Goal: Information Seeking & Learning: Learn about a topic

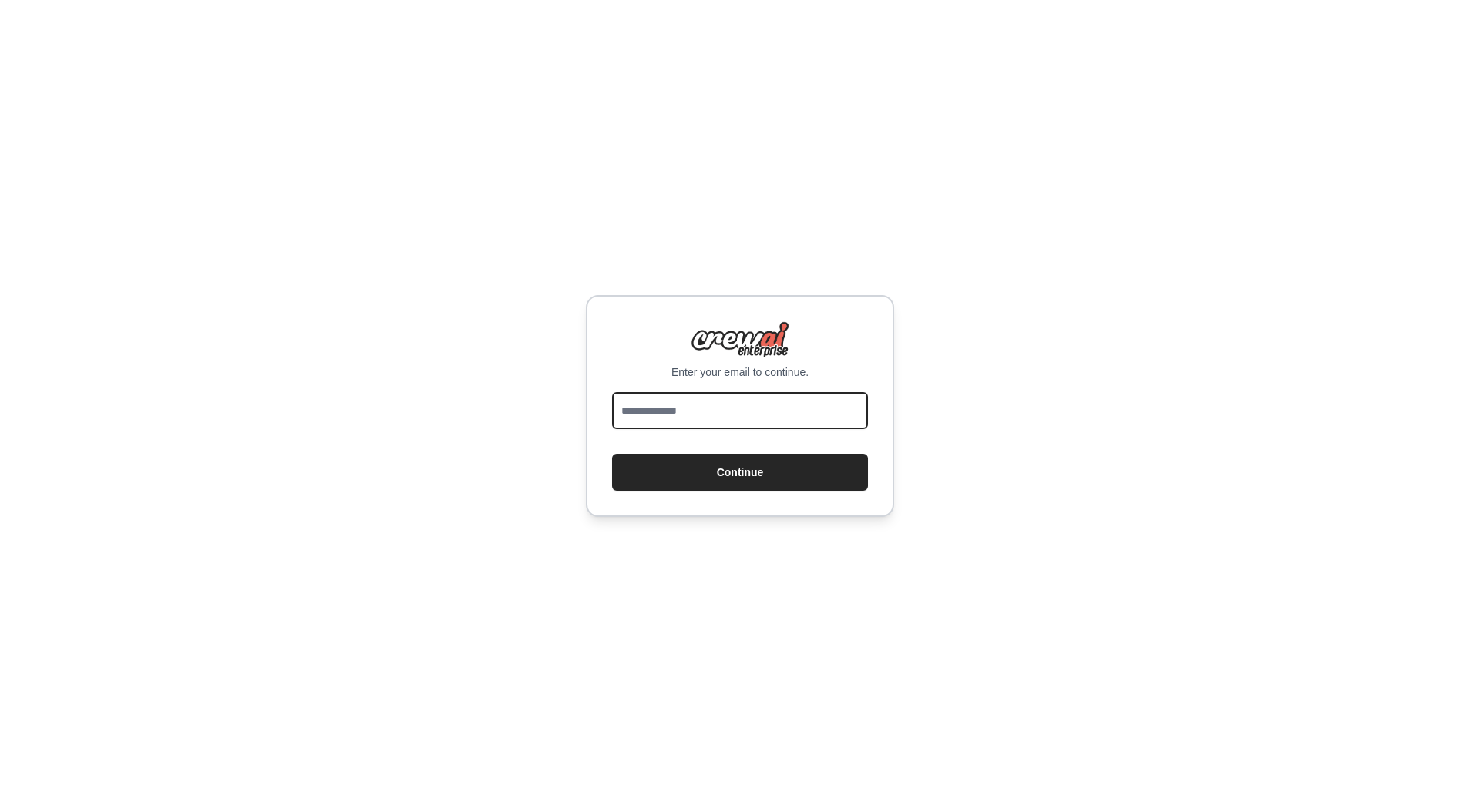
click at [676, 413] on input "email" at bounding box center [740, 411] width 256 height 37
type input "**********"
click at [698, 481] on button "Continue" at bounding box center [740, 472] width 256 height 37
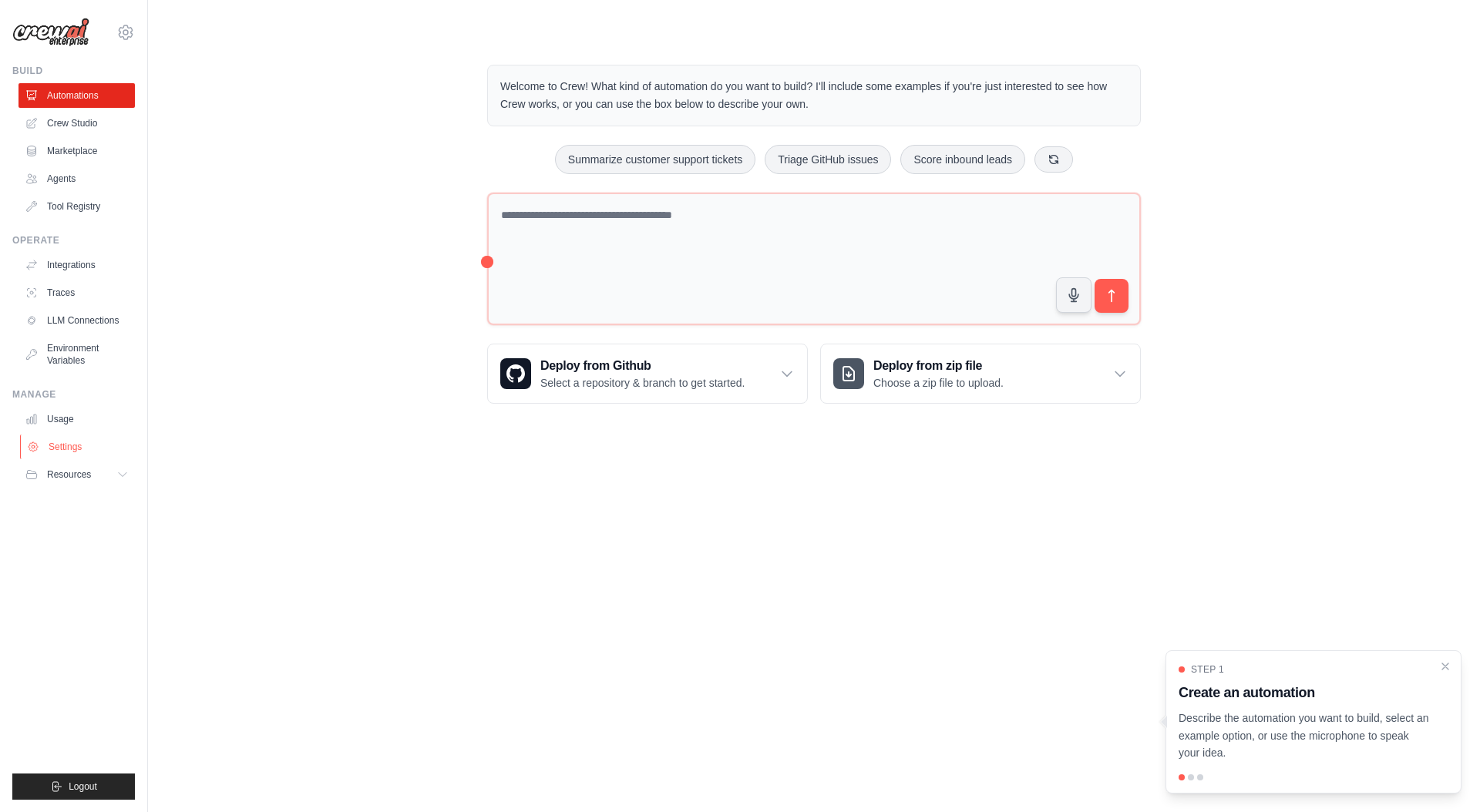
click at [70, 442] on link "Settings" at bounding box center [78, 447] width 116 height 25
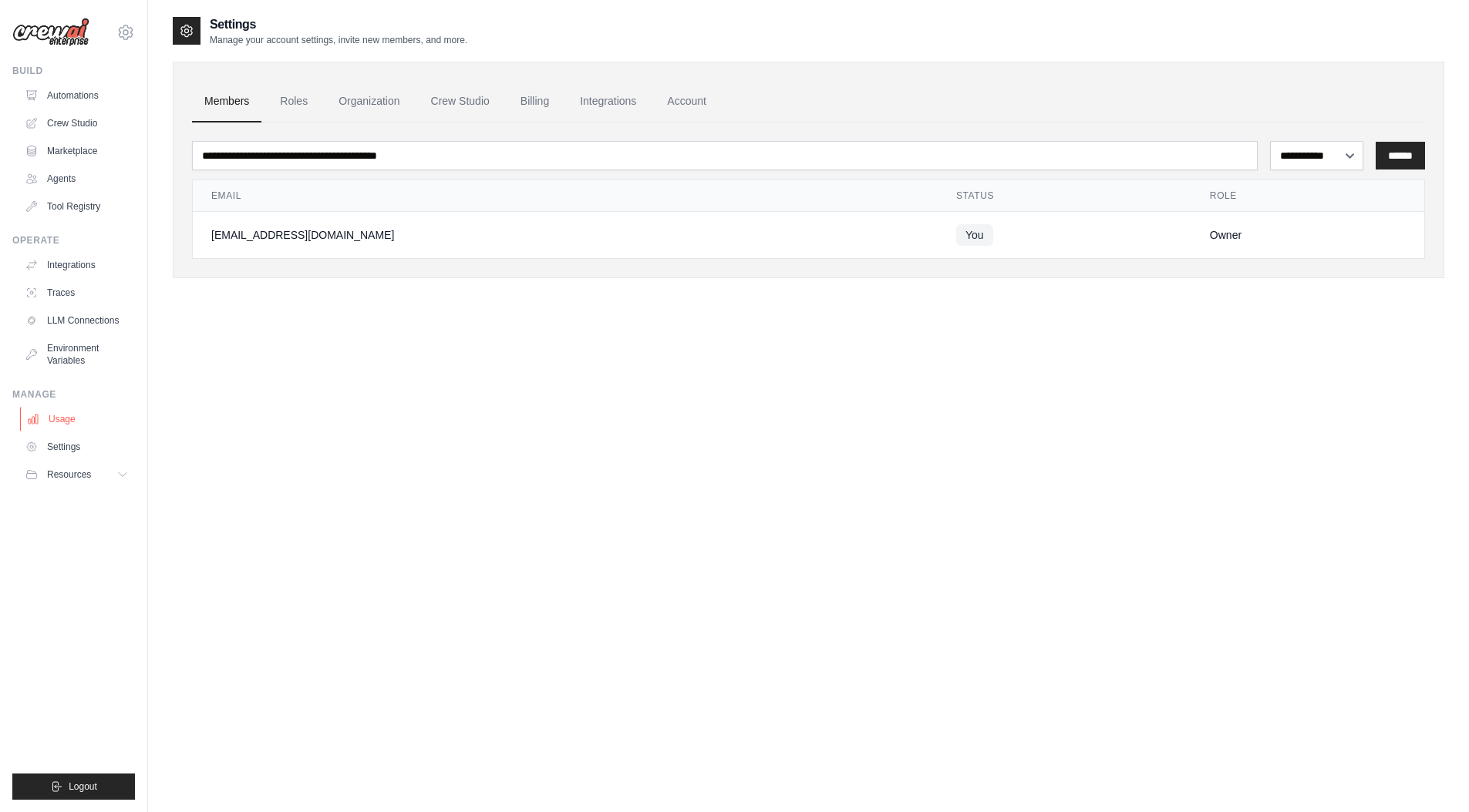
click at [67, 421] on link "Usage" at bounding box center [78, 418] width 116 height 25
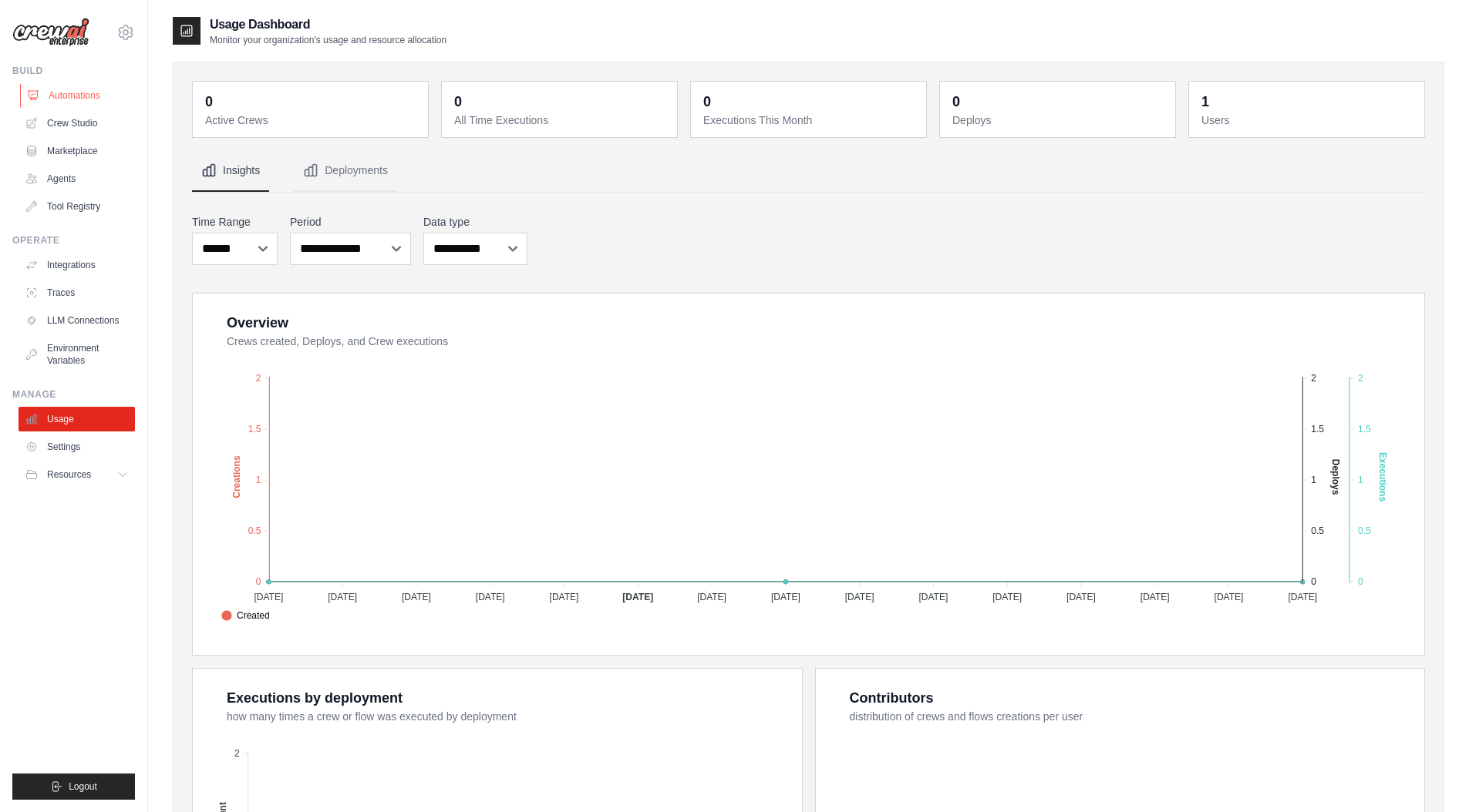
click at [79, 102] on link "Automations" at bounding box center [78, 95] width 116 height 25
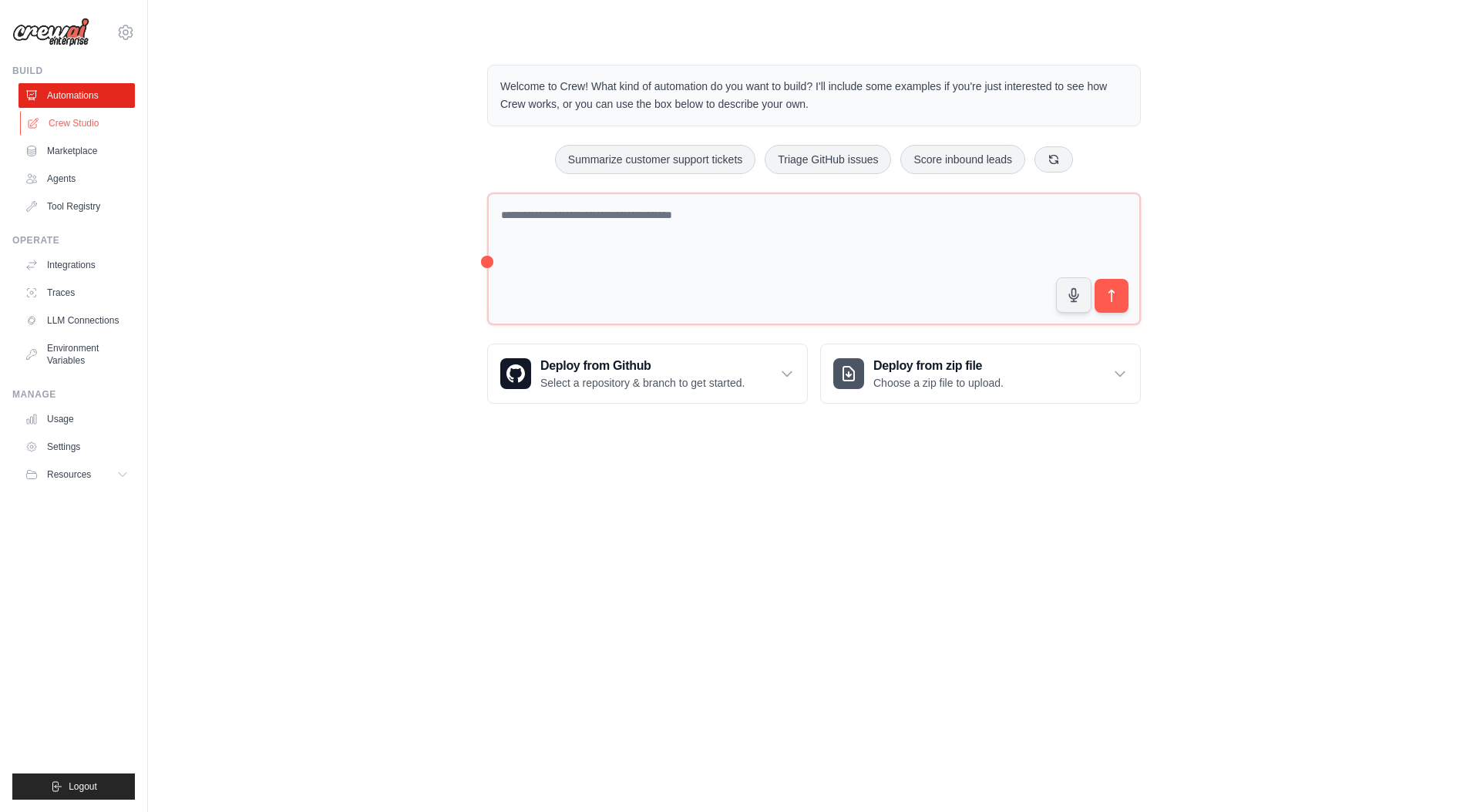
click at [79, 123] on link "Crew Studio" at bounding box center [78, 123] width 116 height 25
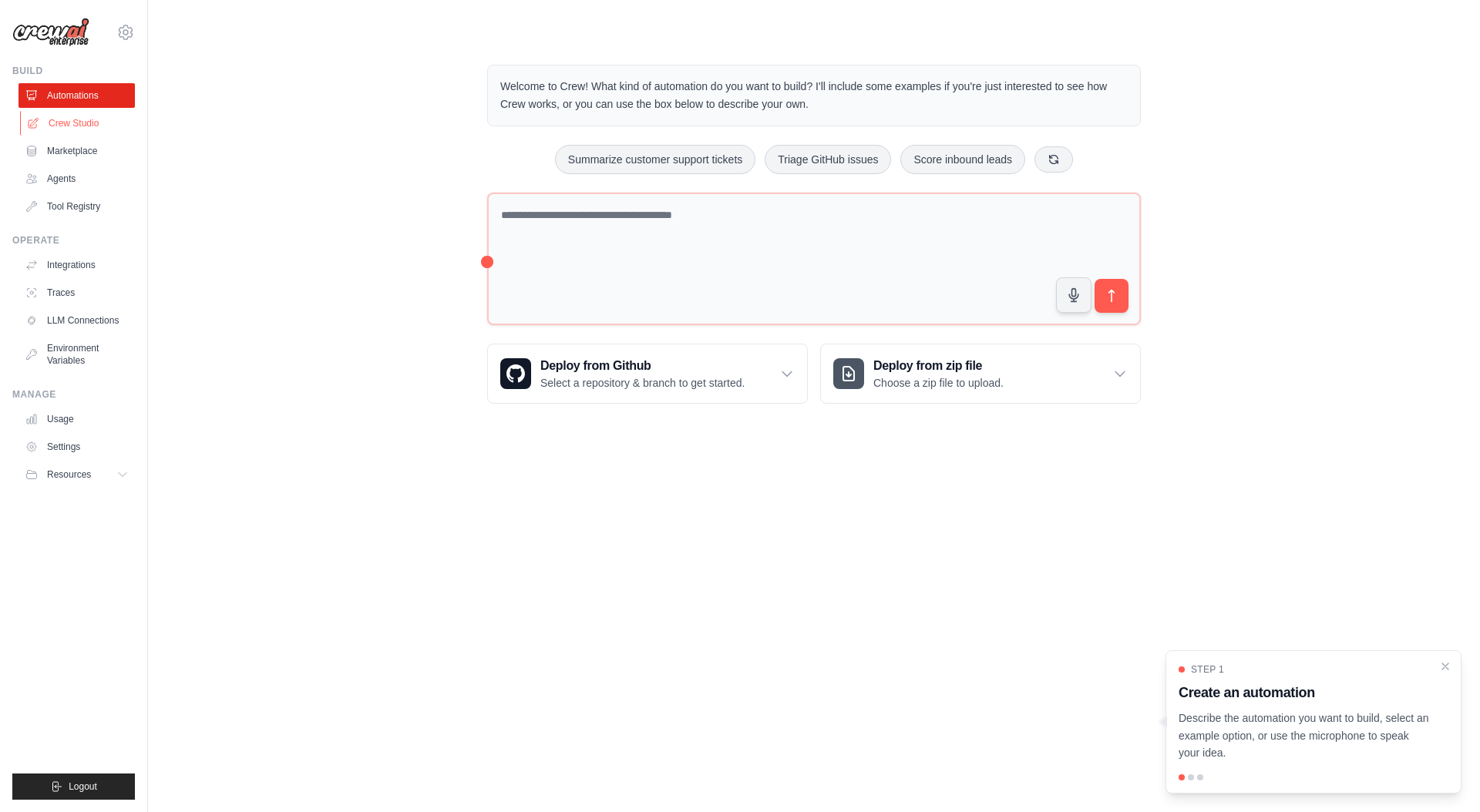
click at [62, 120] on link "Crew Studio" at bounding box center [78, 123] width 116 height 25
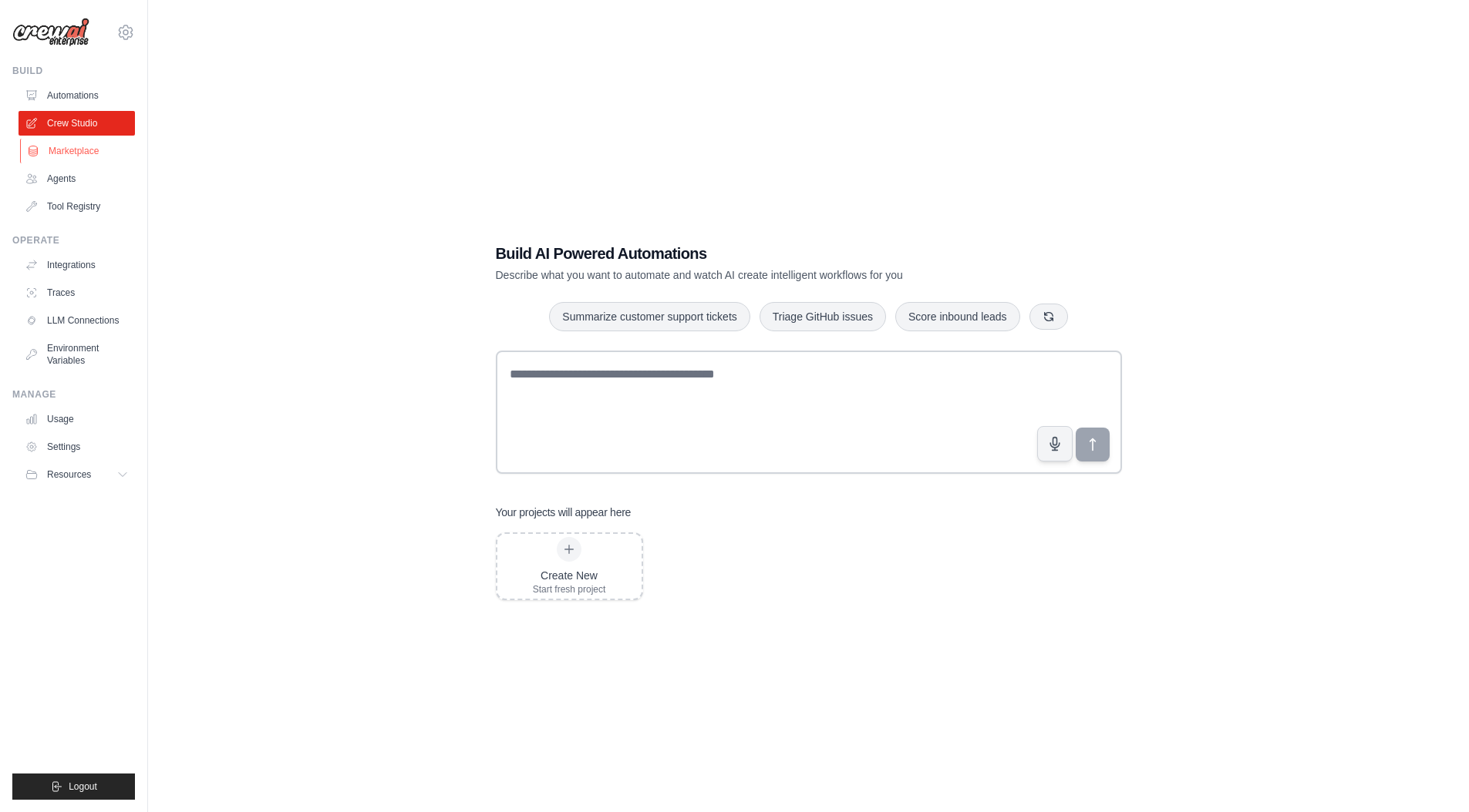
click at [77, 158] on link "Marketplace" at bounding box center [78, 151] width 116 height 25
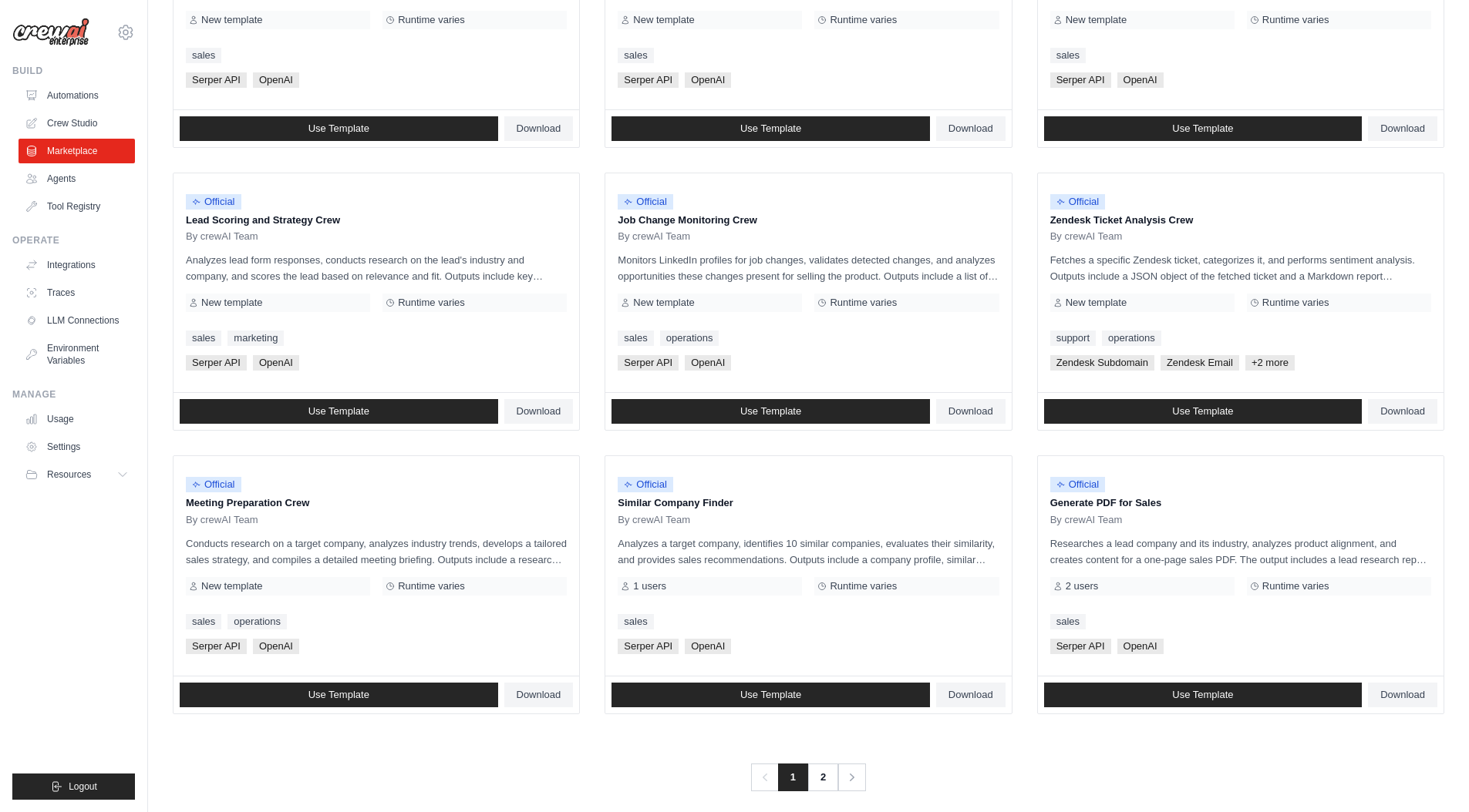
scroll to position [616, 0]
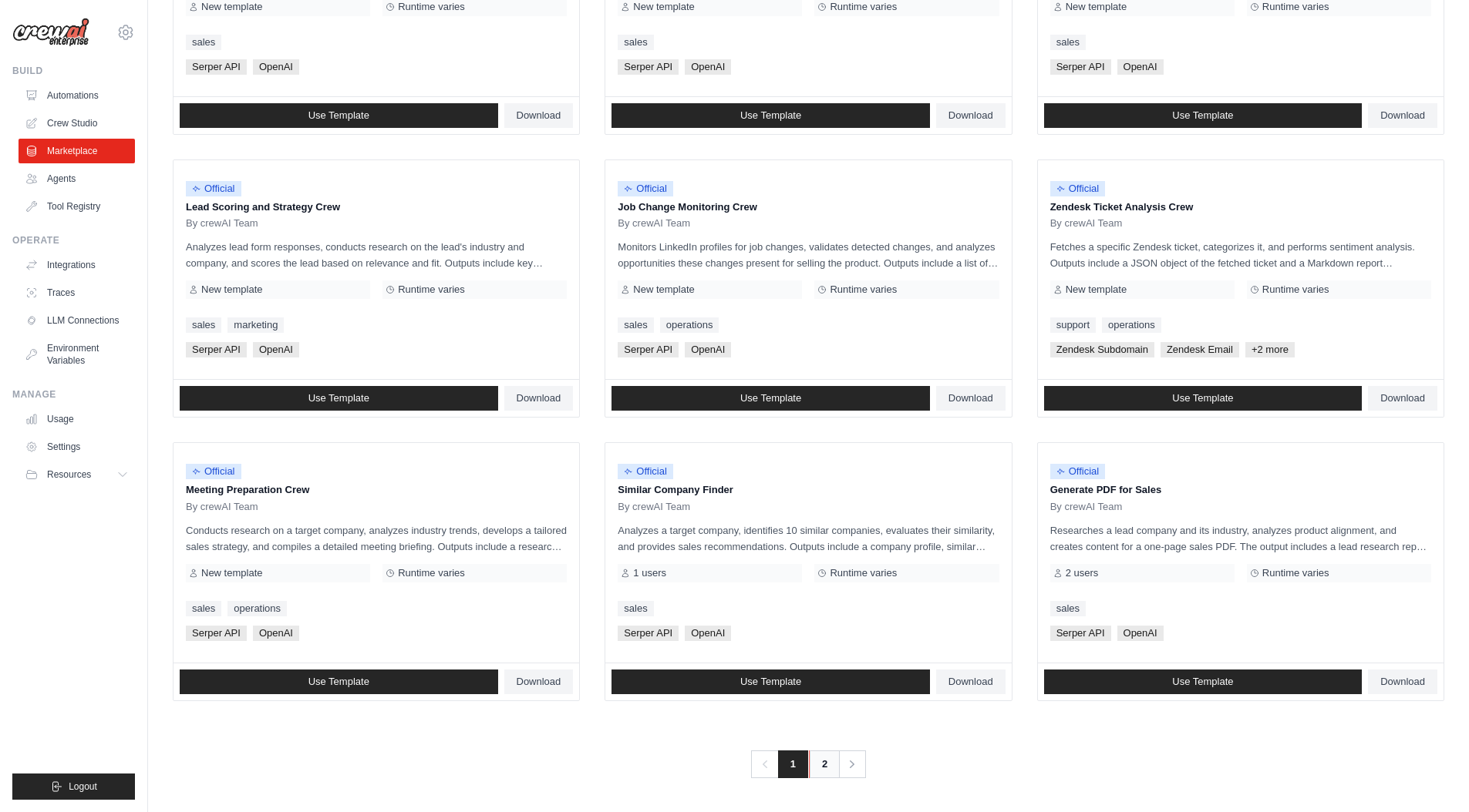
click at [825, 773] on link "2" at bounding box center [823, 765] width 31 height 28
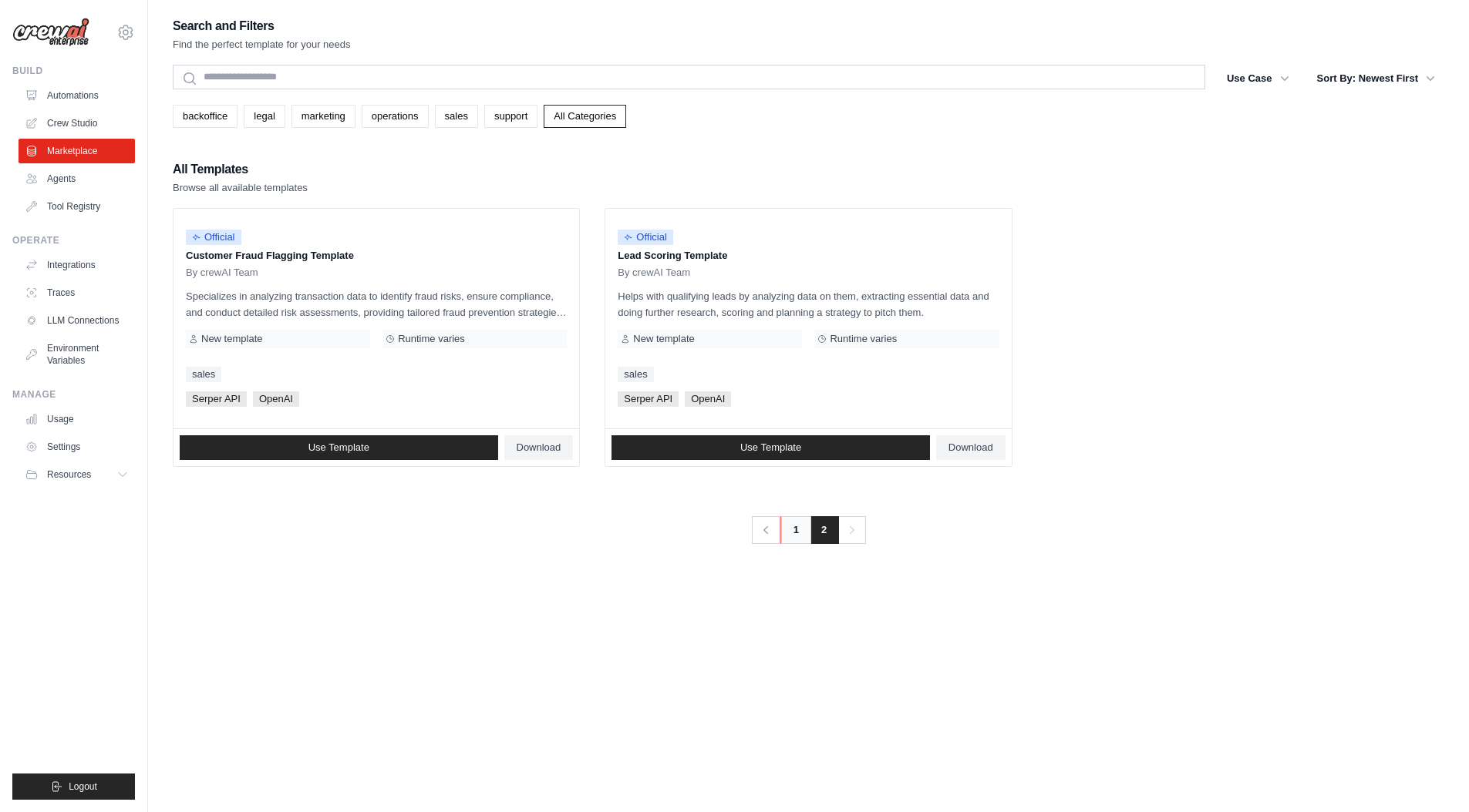
click at [791, 538] on link "1" at bounding box center [795, 531] width 31 height 28
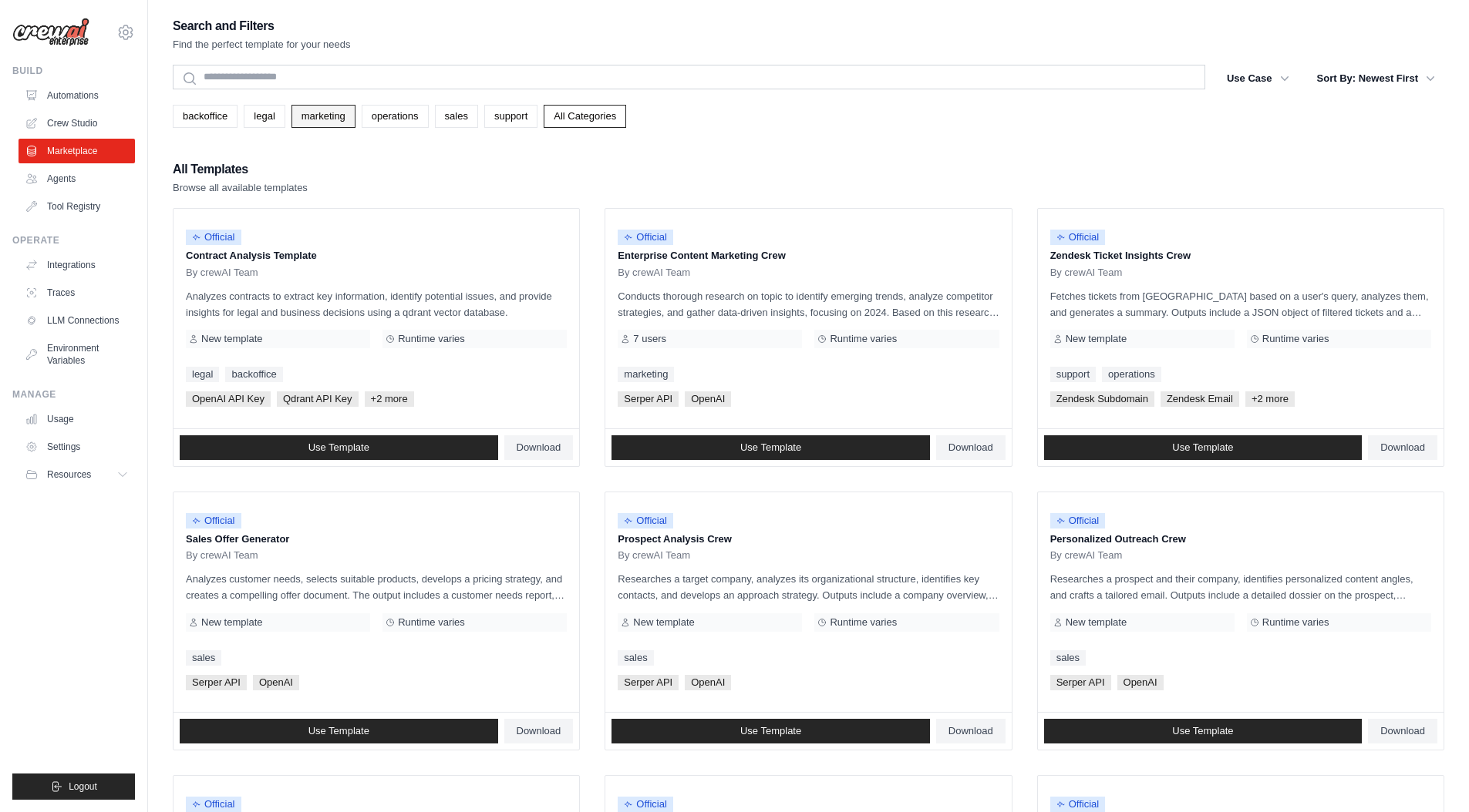
click at [307, 122] on link "marketing" at bounding box center [323, 115] width 64 height 23
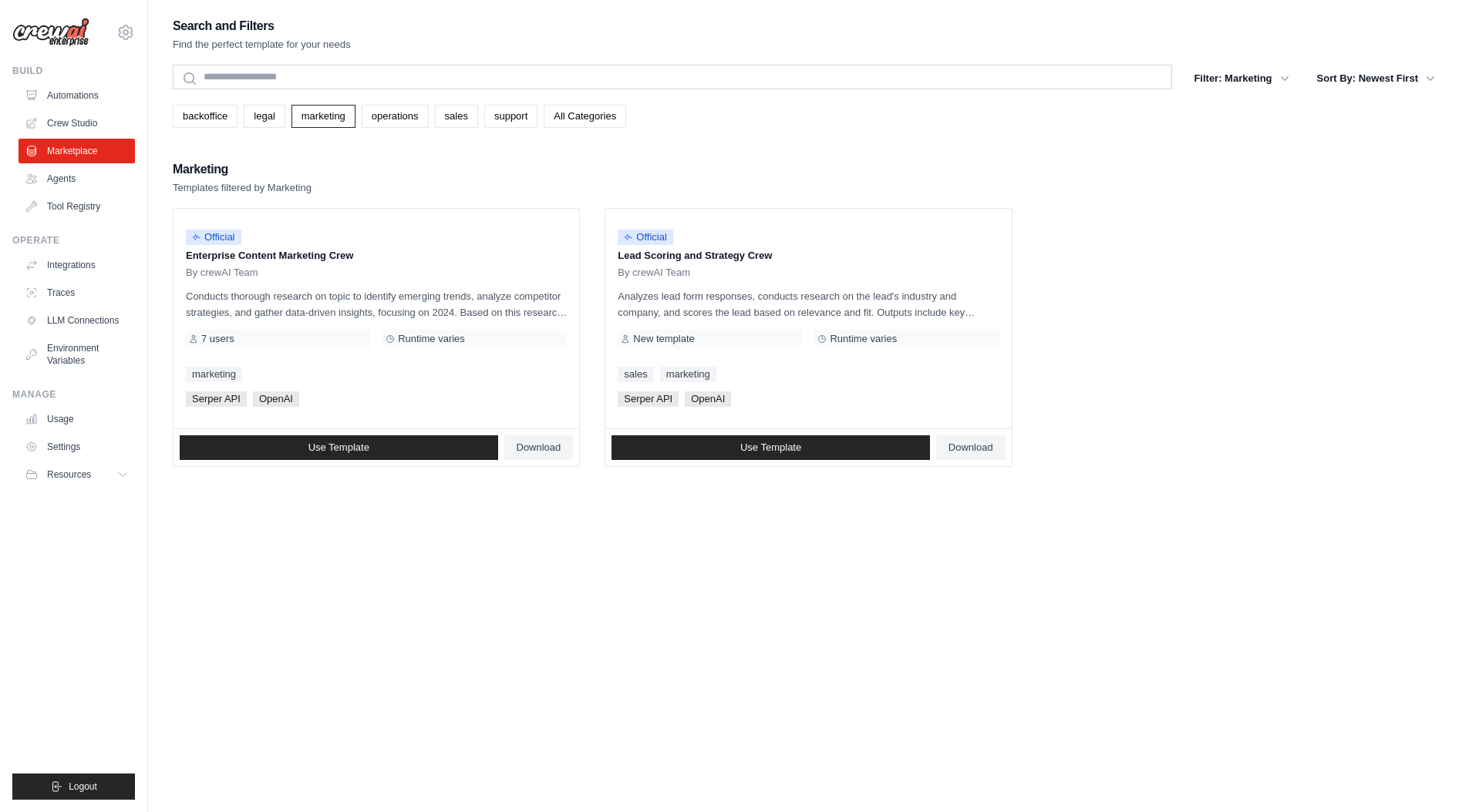
click at [429, 611] on div "Search and Filters Find the perfect template for your needs Search Filter: Mark…" at bounding box center [807, 421] width 1271 height 812
click at [85, 328] on link "LLM Connections" at bounding box center [78, 320] width 116 height 25
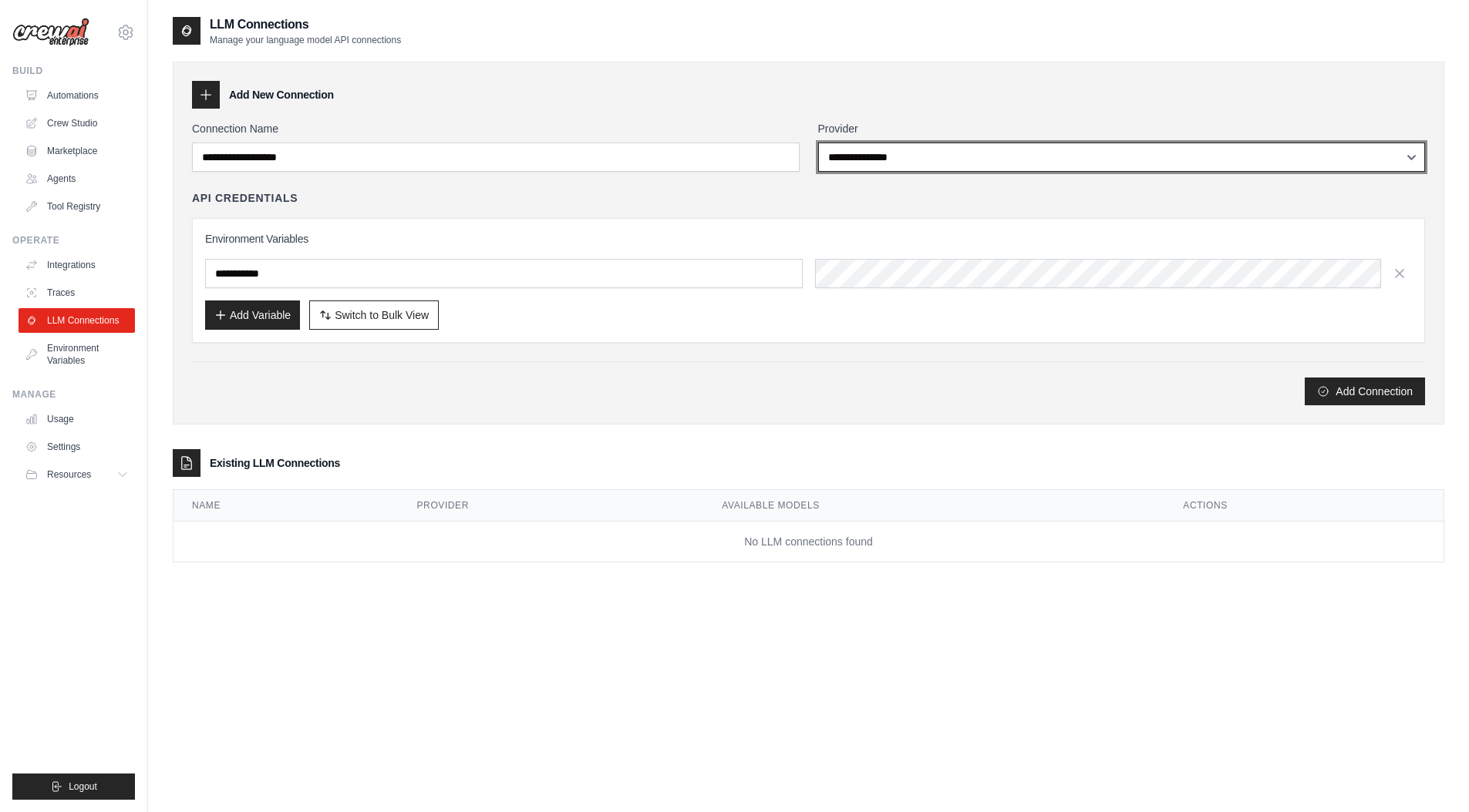
click at [861, 147] on select "**********" at bounding box center [1121, 157] width 607 height 30
select select "*********"
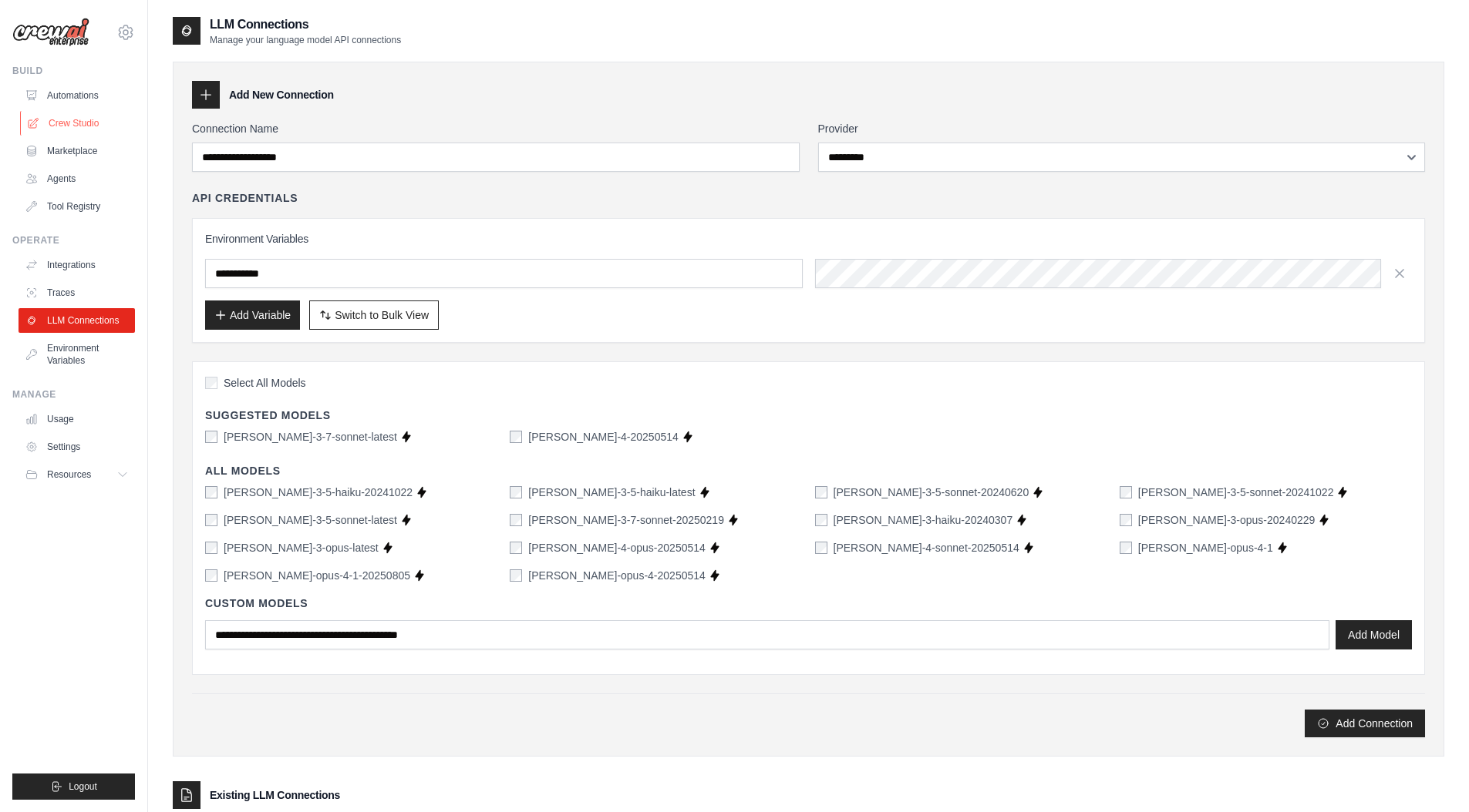
click at [84, 122] on link "Crew Studio" at bounding box center [78, 123] width 116 height 25
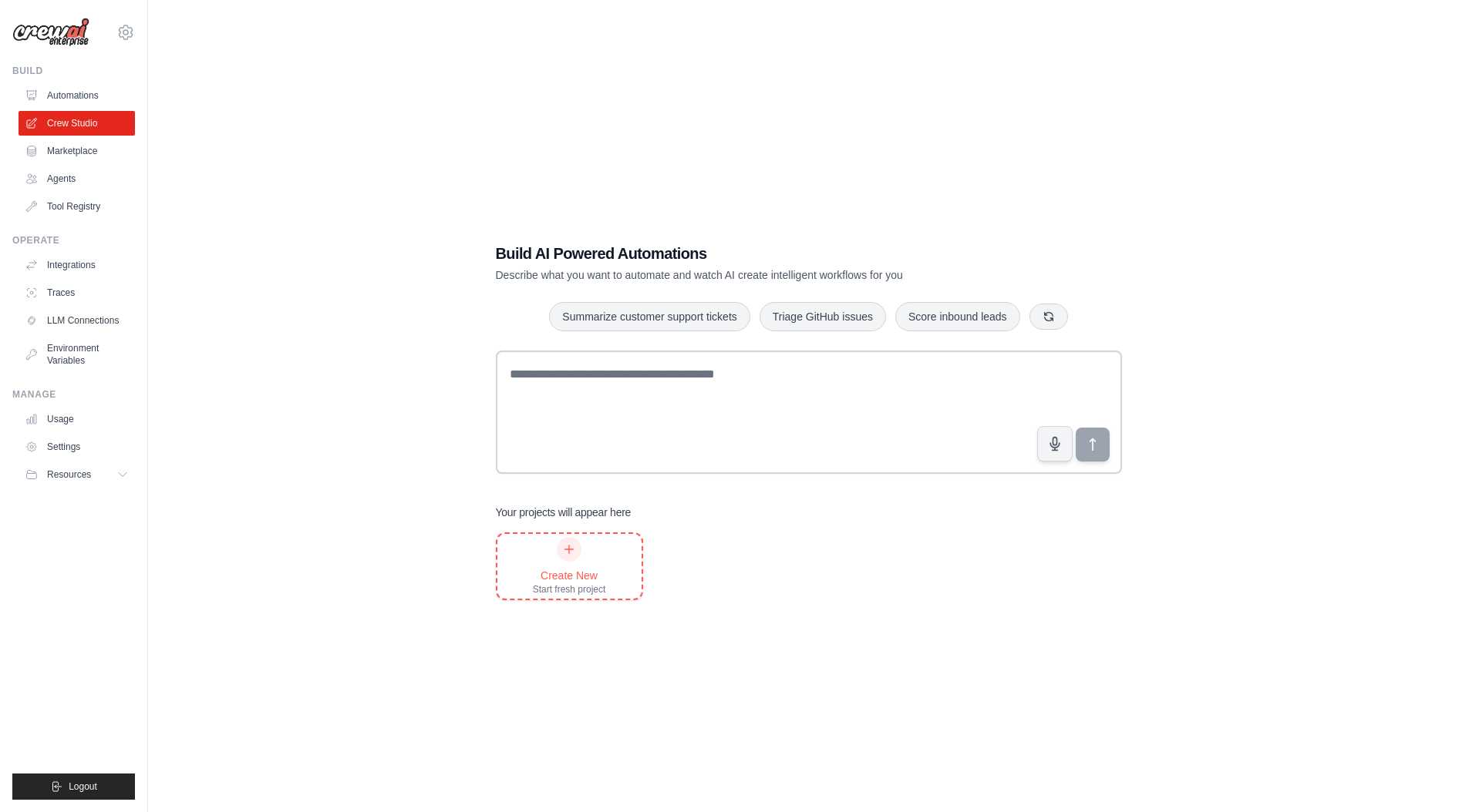
click at [581, 546] on div at bounding box center [568, 549] width 25 height 25
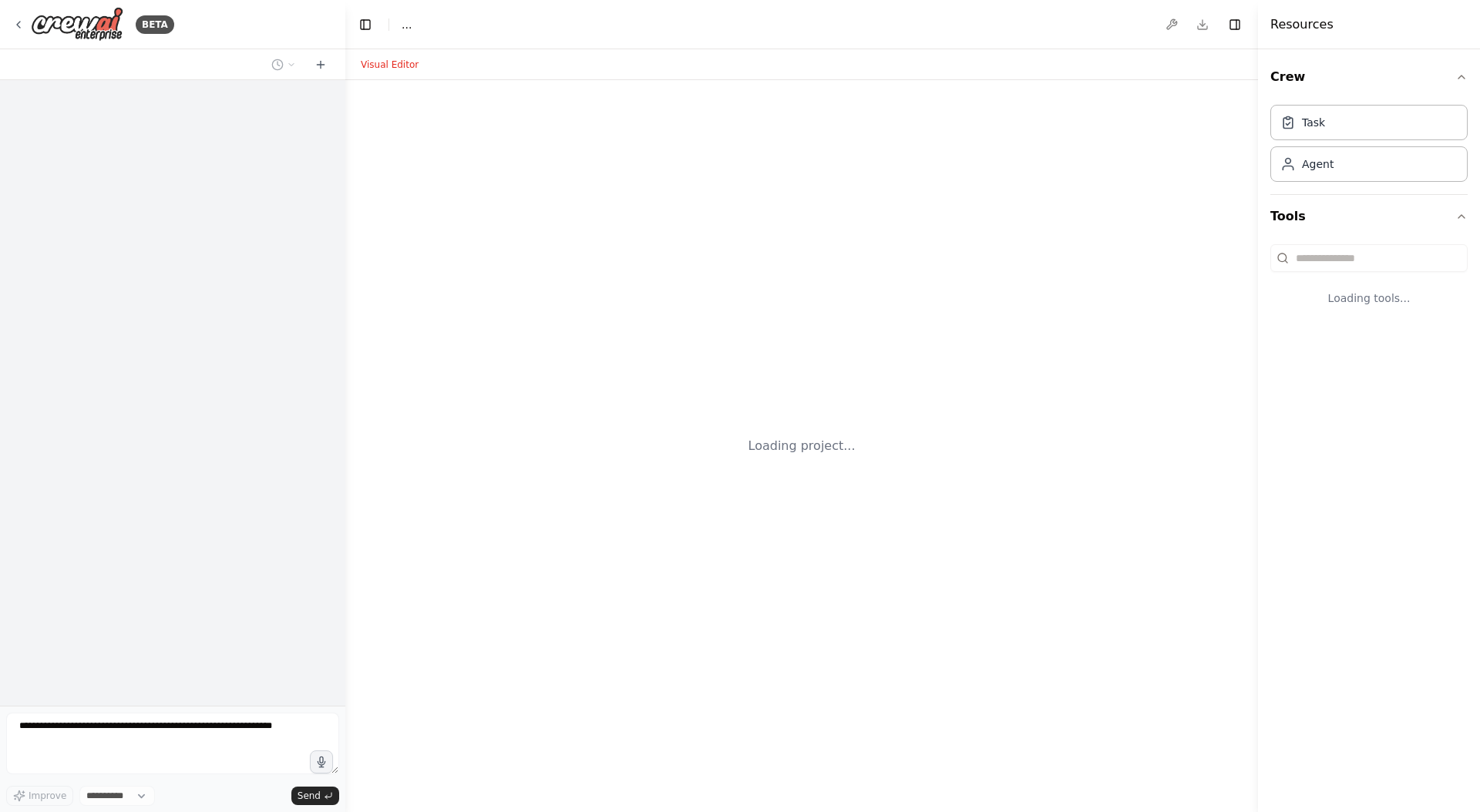
select select "****"
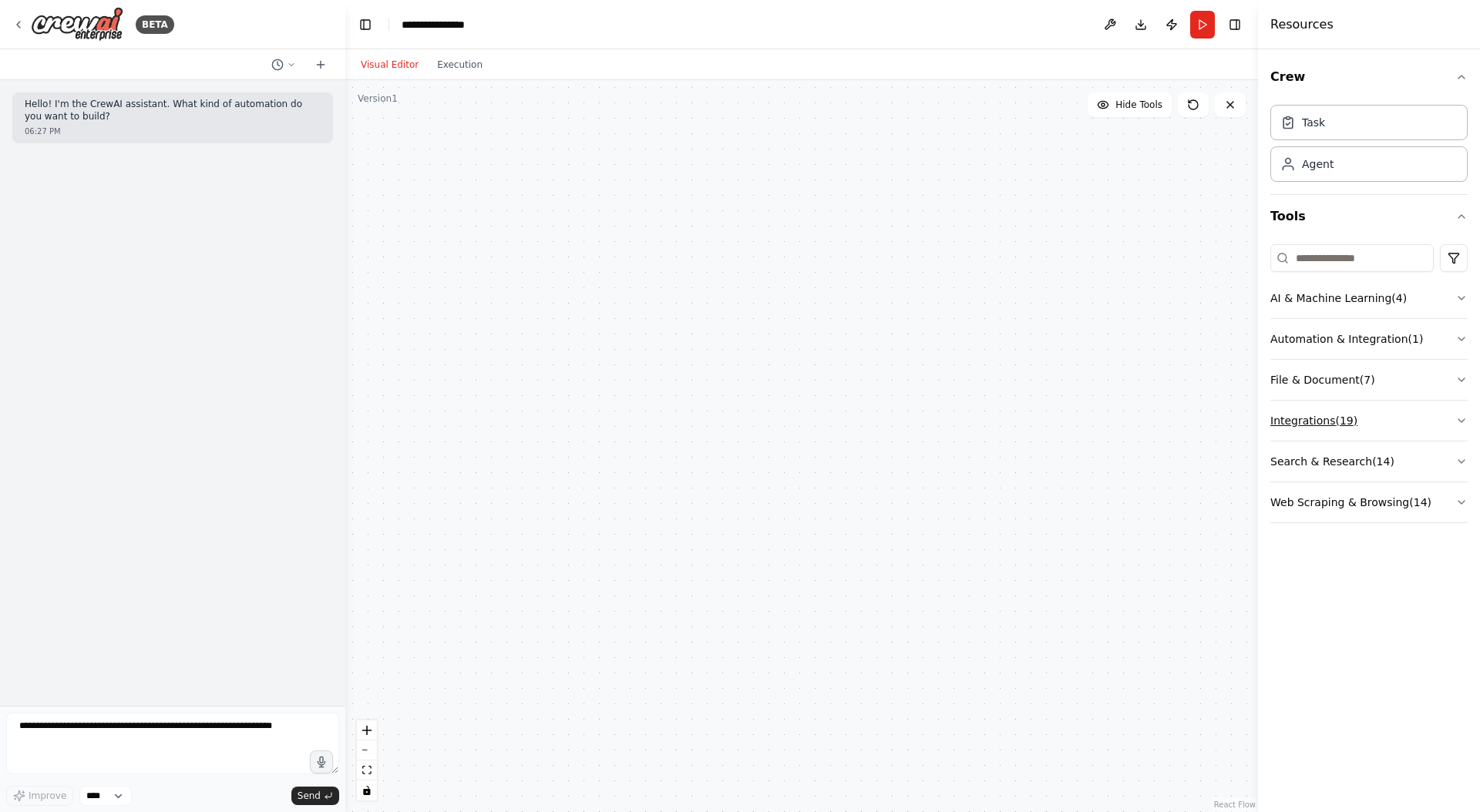
click at [1415, 415] on button "Integrations ( 19 )" at bounding box center [1369, 420] width 197 height 40
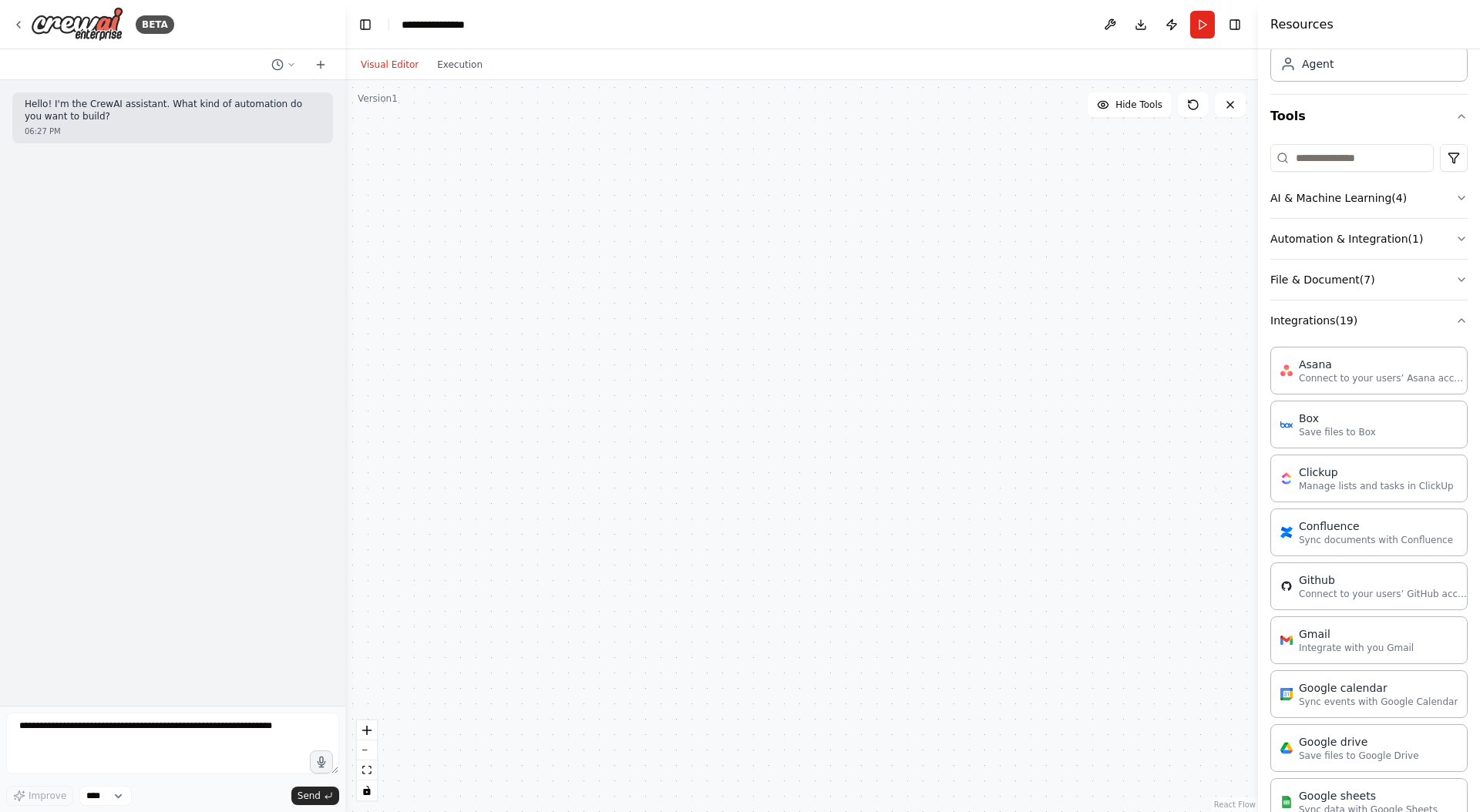
scroll to position [98, 0]
click at [1435, 199] on button "AI & Machine Learning ( 4 )" at bounding box center [1369, 199] width 197 height 40
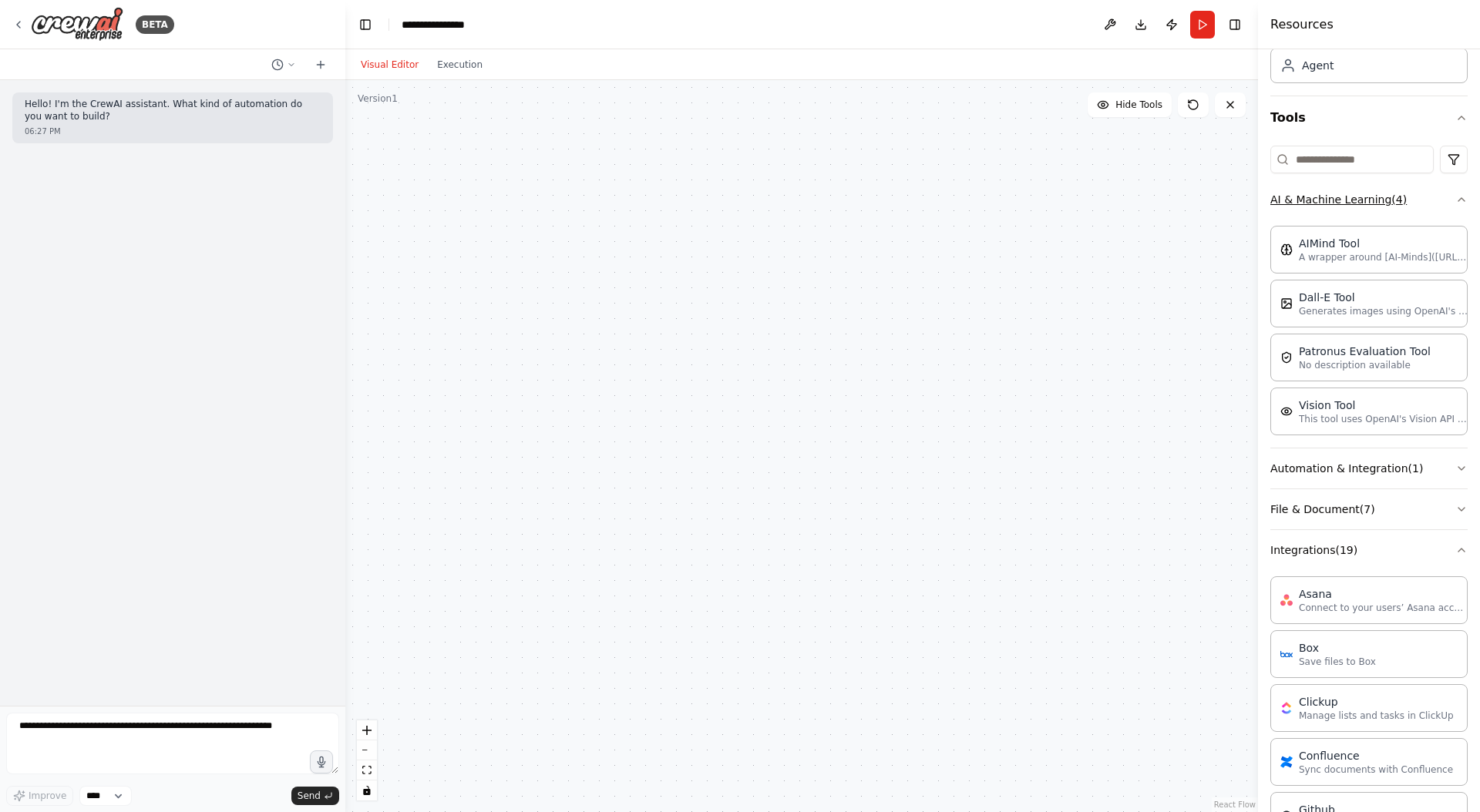
click at [1435, 199] on button "AI & Machine Learning ( 4 )" at bounding box center [1369, 199] width 197 height 40
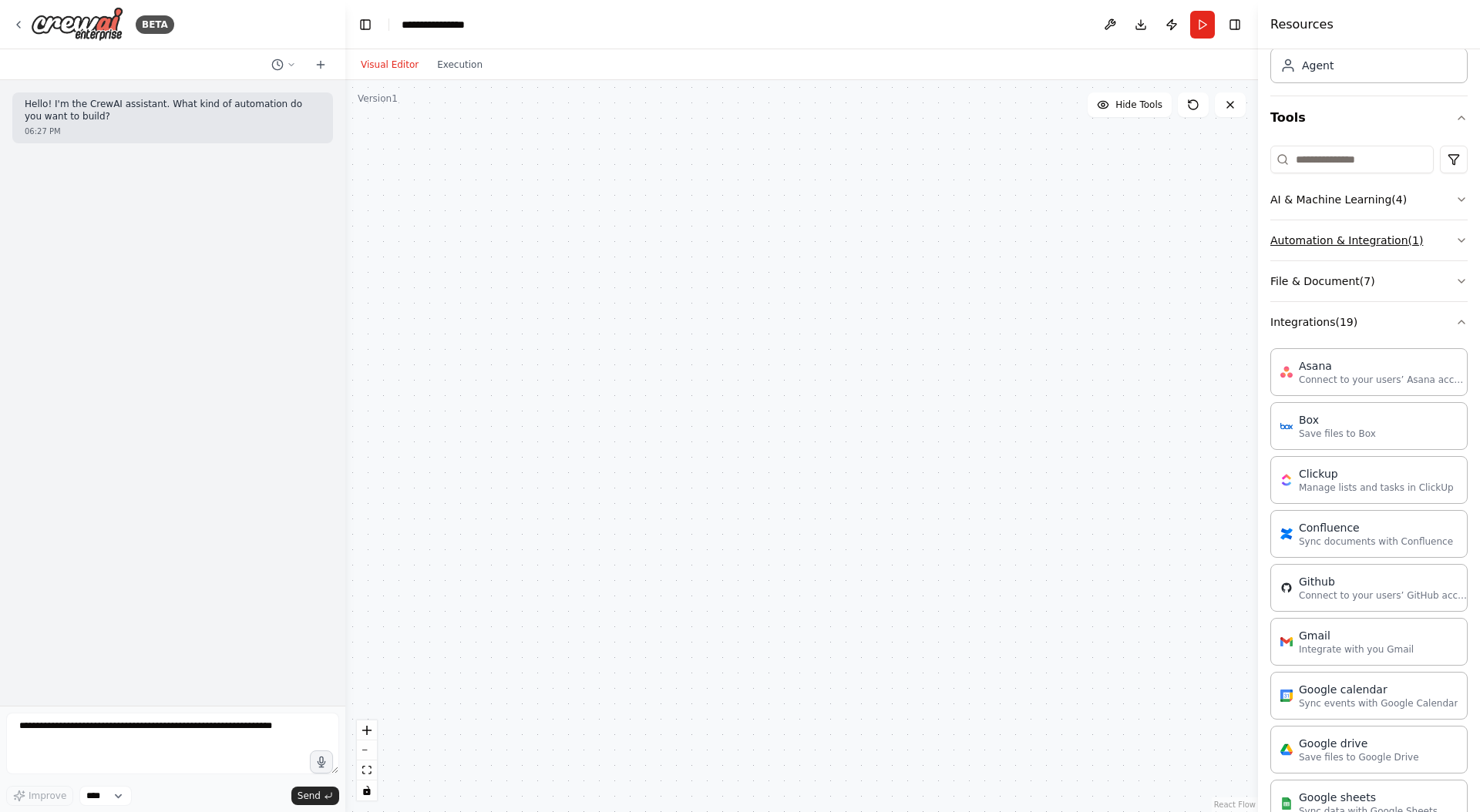
click at [1436, 247] on button "Automation & Integration ( 1 )" at bounding box center [1369, 240] width 197 height 40
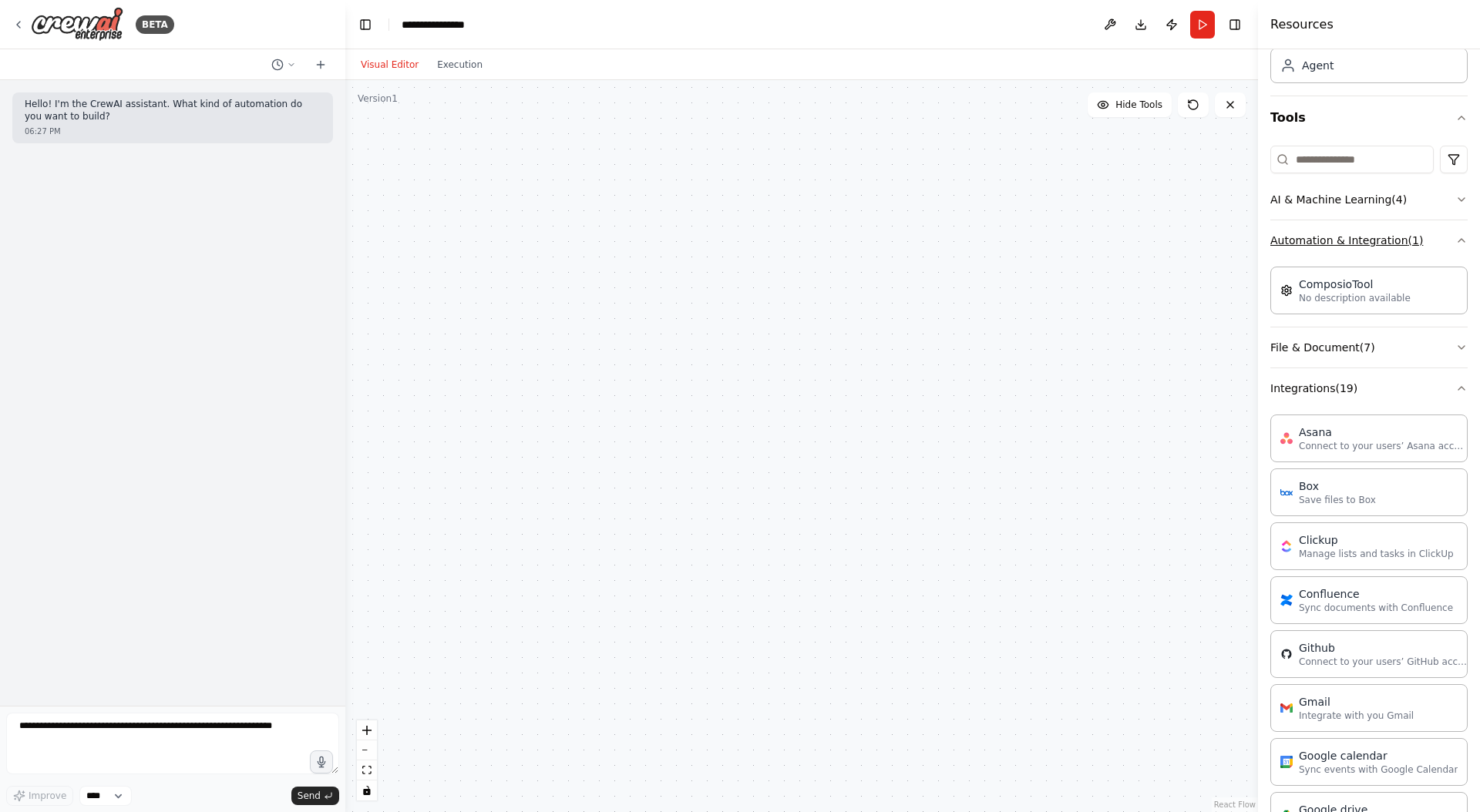
click at [1436, 247] on button "Automation & Integration ( 1 )" at bounding box center [1369, 240] width 197 height 40
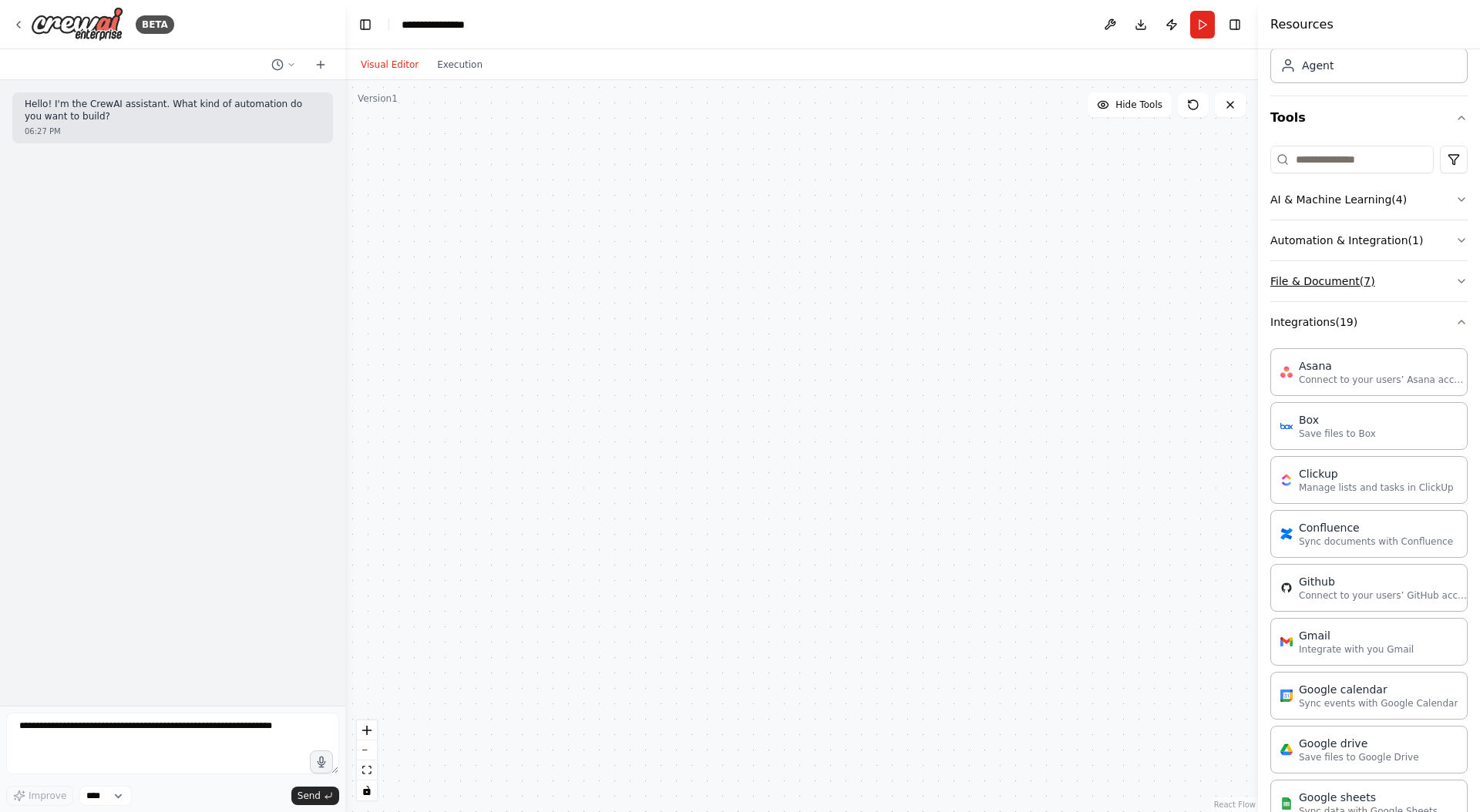
click at [1429, 278] on button "File & Document ( 7 )" at bounding box center [1369, 281] width 197 height 40
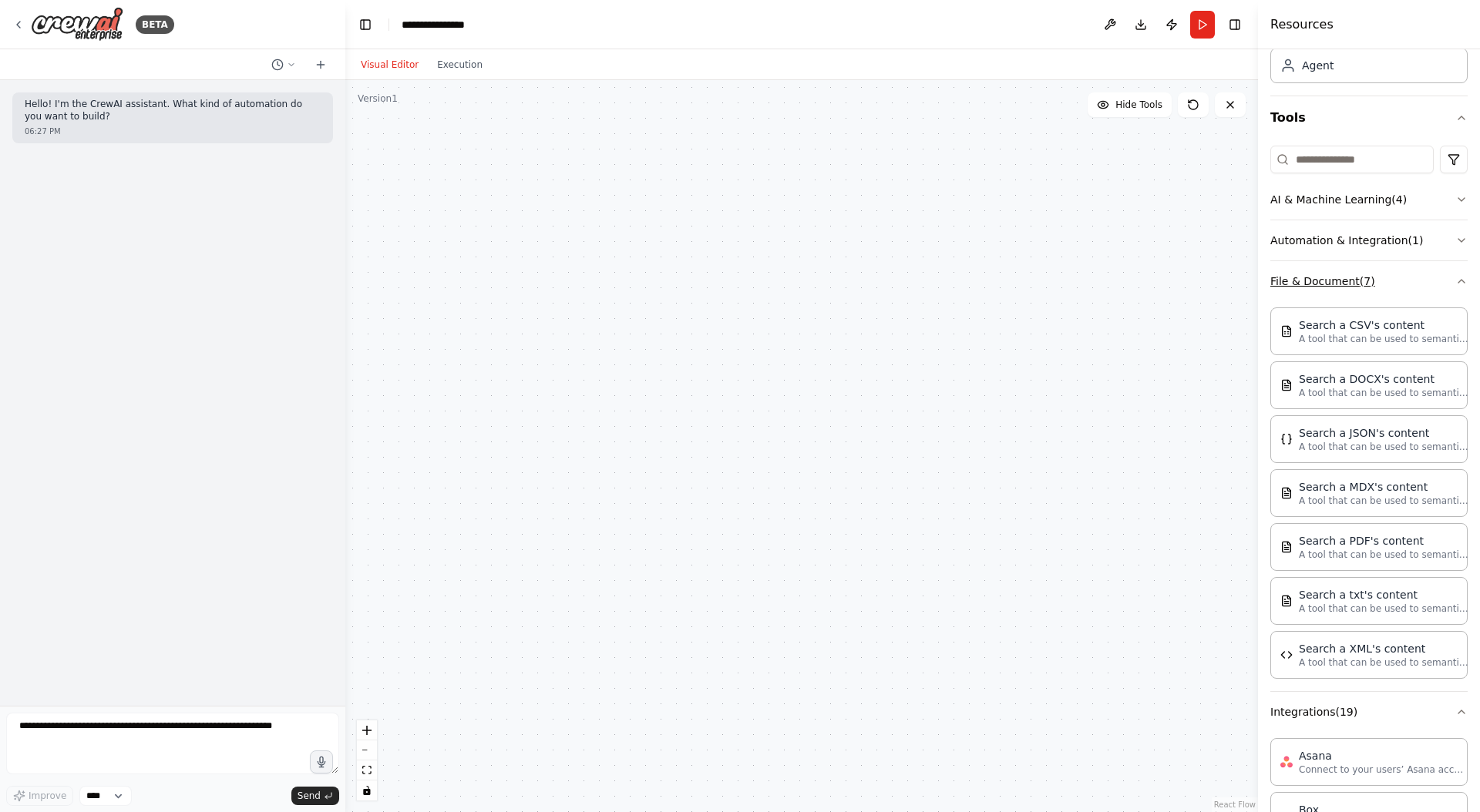
click at [1429, 278] on button "File & Document ( 7 )" at bounding box center [1369, 281] width 197 height 40
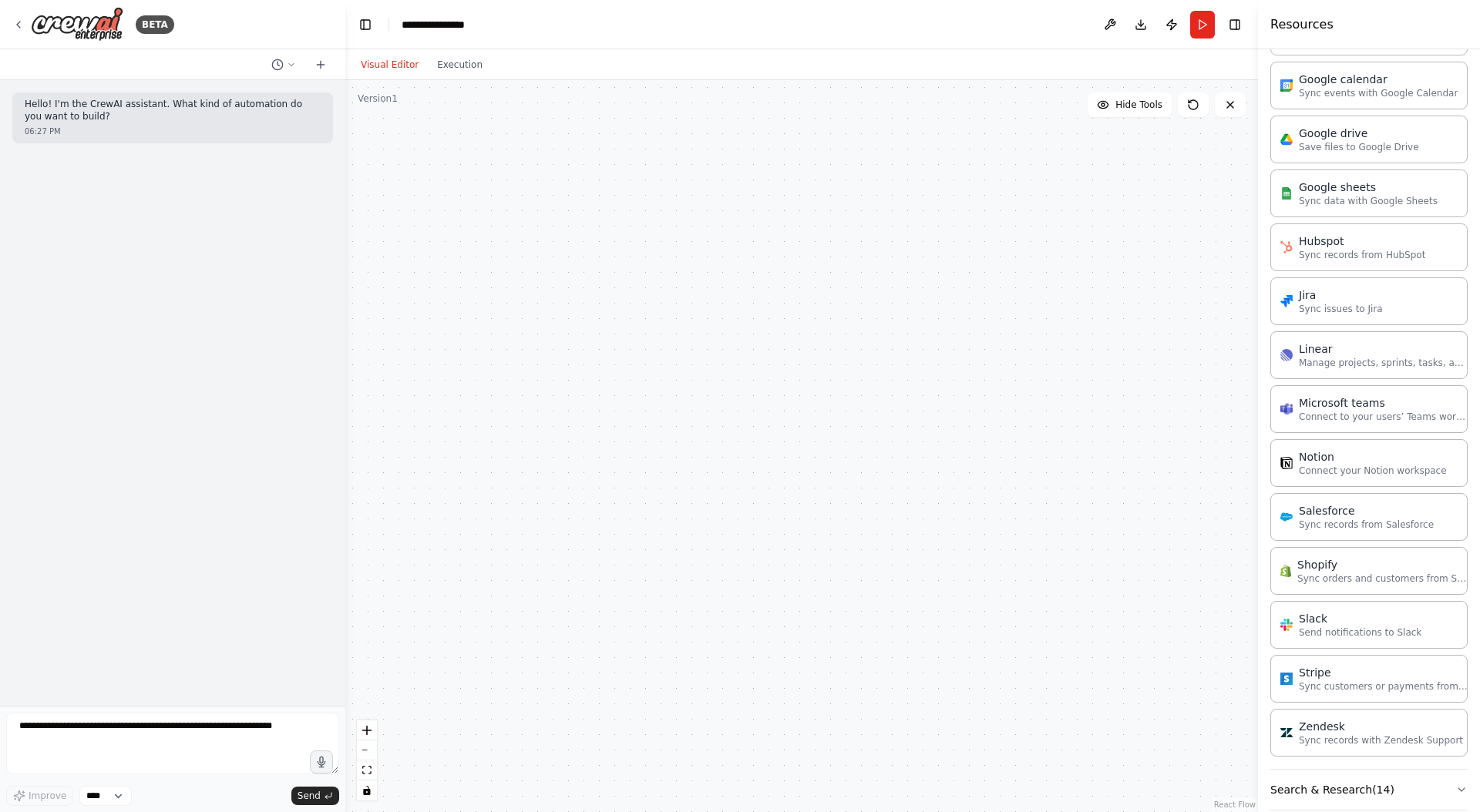
scroll to position [773, 0]
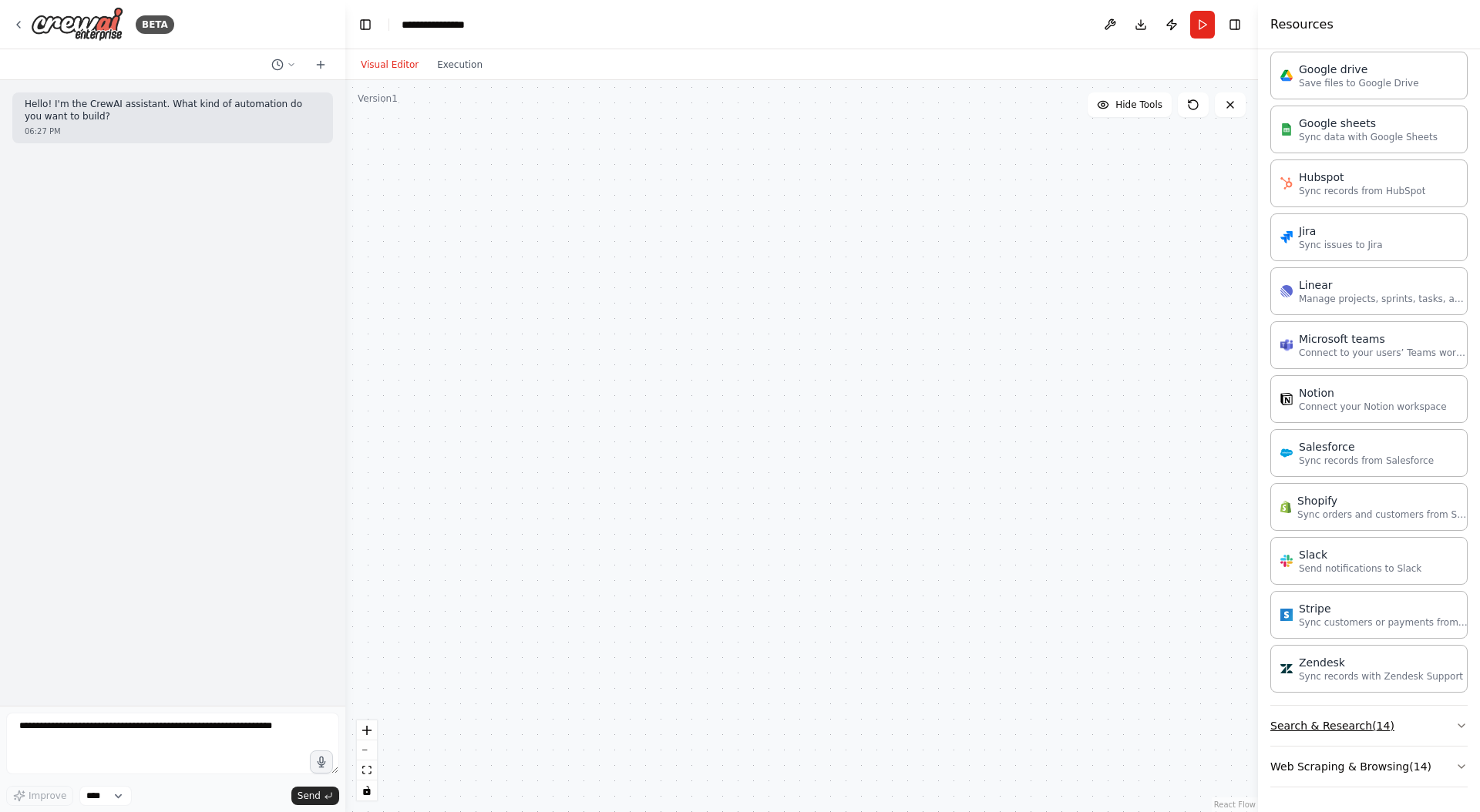
click at [1380, 729] on button "Search & Research ( 14 )" at bounding box center [1369, 725] width 197 height 40
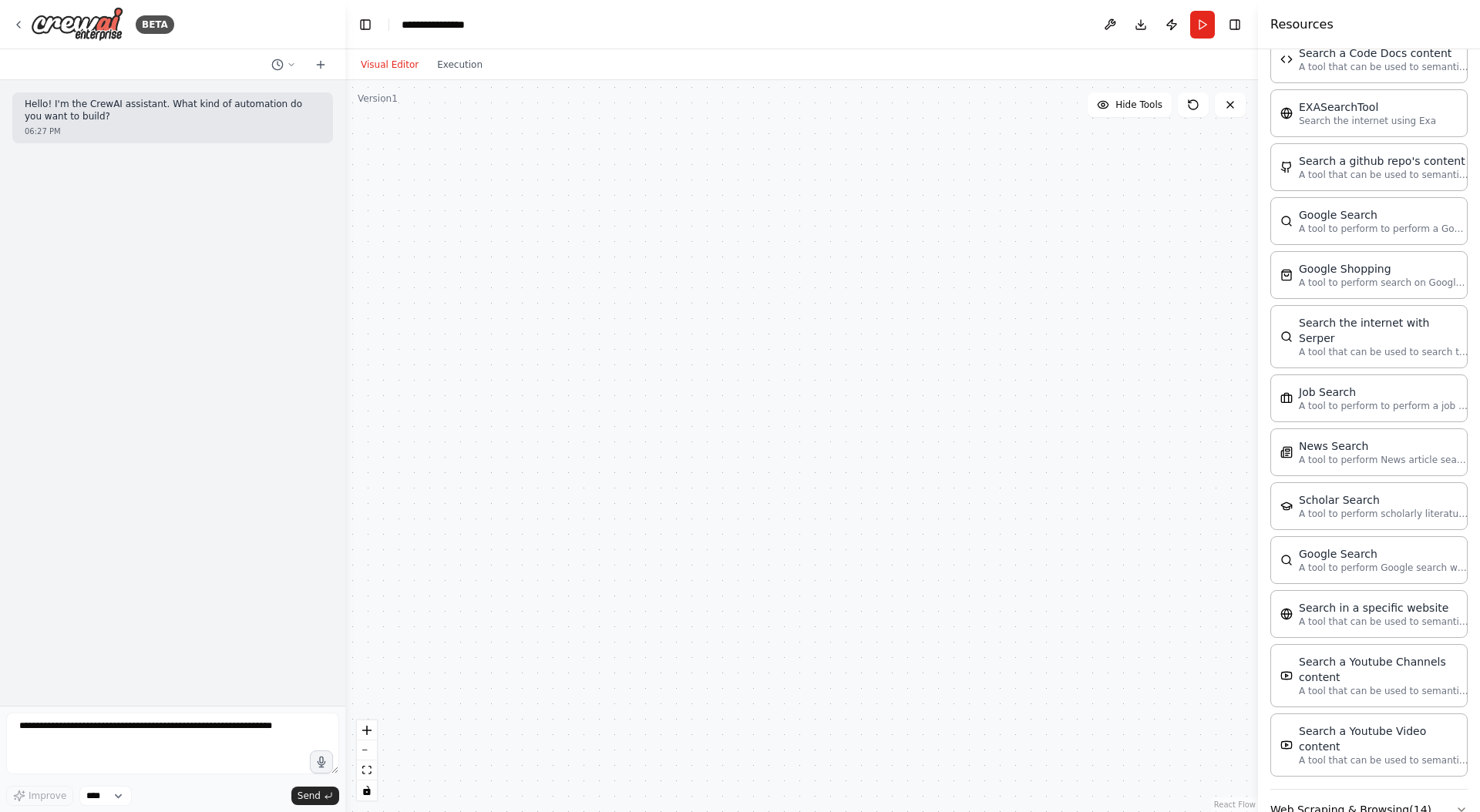
scroll to position [1556, 0]
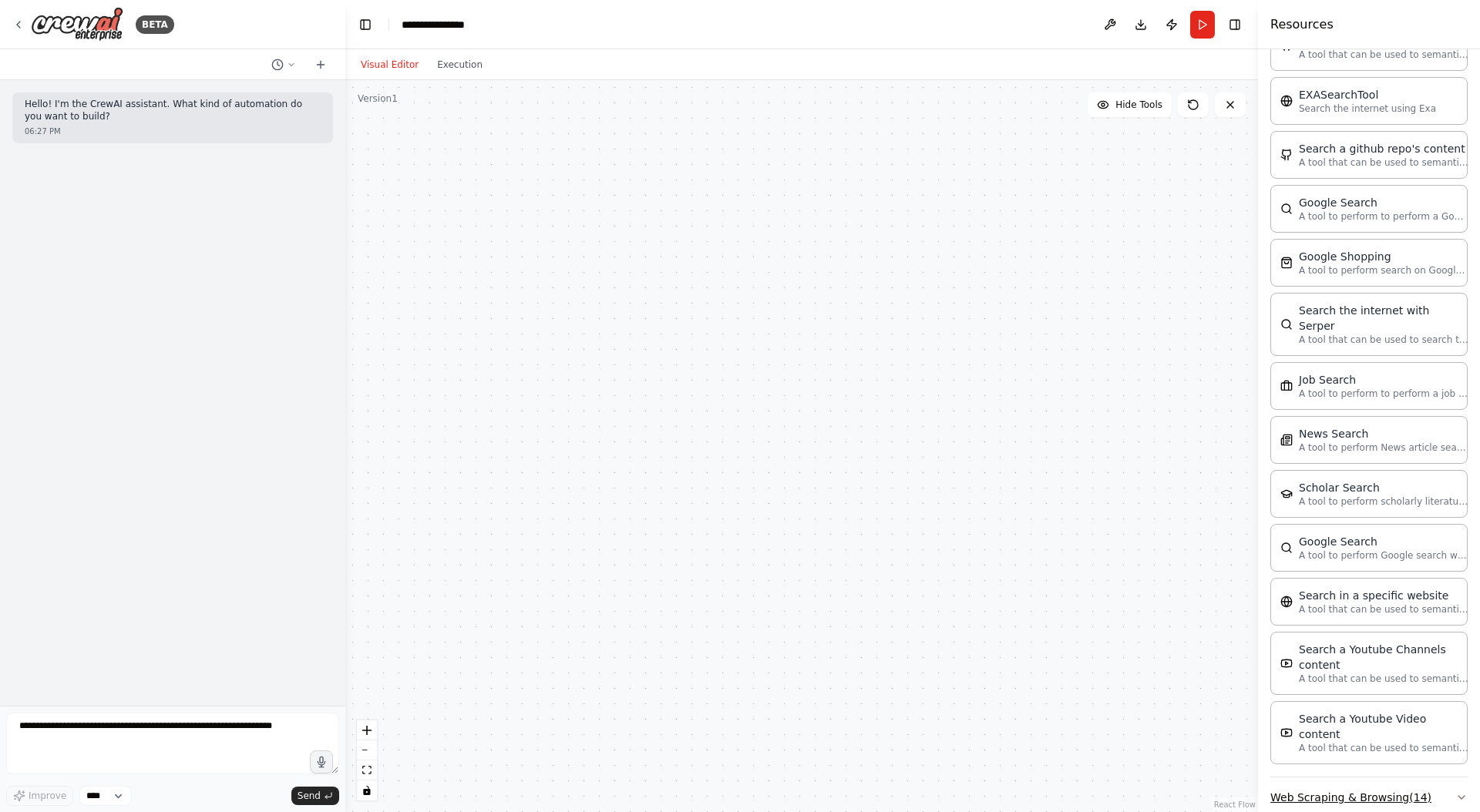
click at [1399, 778] on button "Web Scraping & Browsing ( 14 )" at bounding box center [1369, 797] width 197 height 40
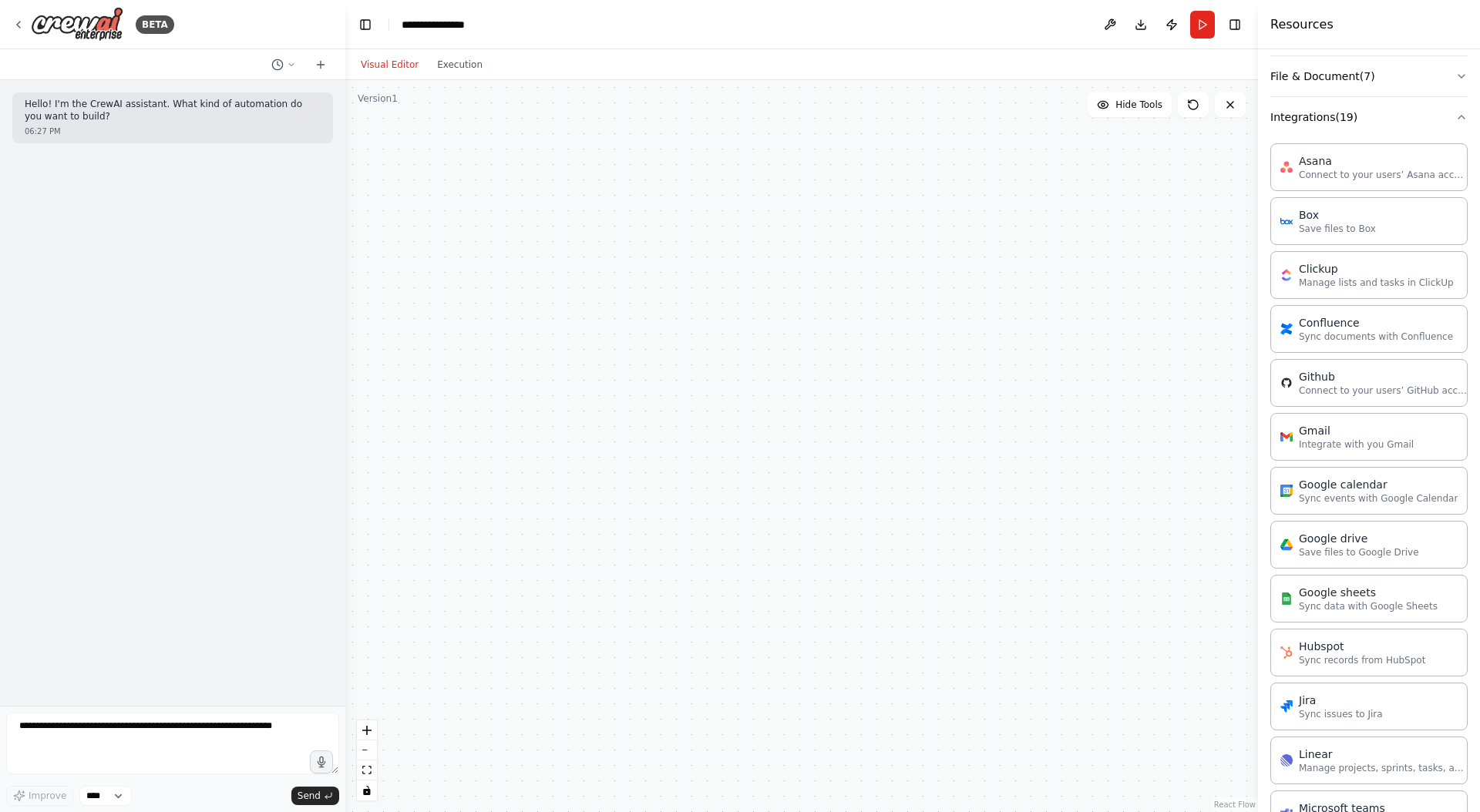
scroll to position [0, 0]
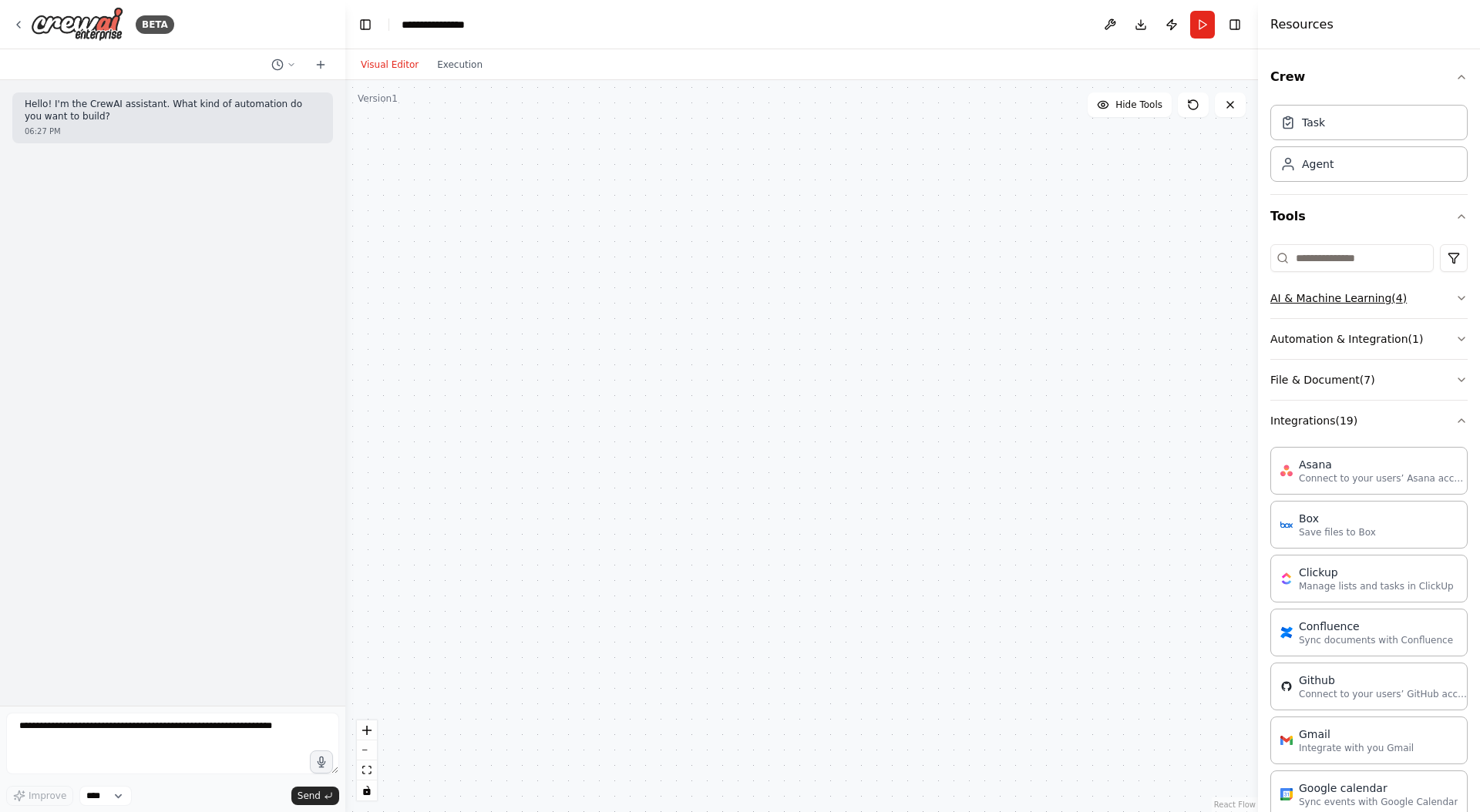
click at [1336, 303] on button "AI & Machine Learning ( 4 )" at bounding box center [1369, 298] width 197 height 40
